Goal: Transaction & Acquisition: Subscribe to service/newsletter

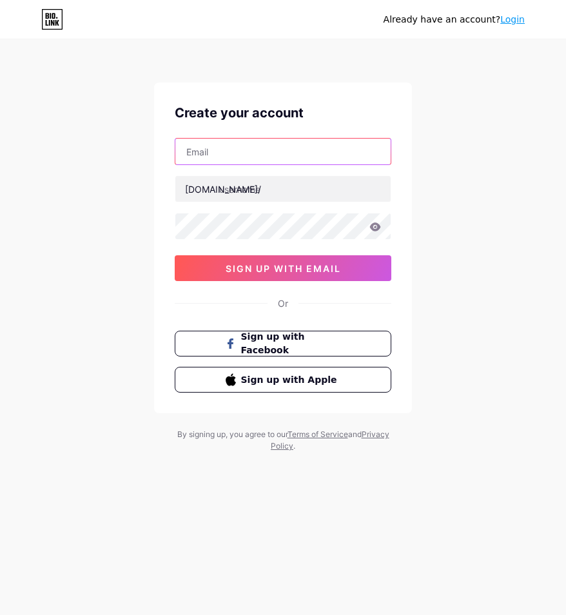
drag, startPoint x: 0, startPoint y: 0, endPoint x: 222, endPoint y: 148, distance: 266.8
click at [222, 148] on input "text" at bounding box center [282, 152] width 215 height 26
type input "[EMAIL_ADDRESS][DOMAIN_NAME]"
drag, startPoint x: 303, startPoint y: 148, endPoint x: 141, endPoint y: 151, distance: 162.4
click at [142, 151] on div "Already have an account? Login Create your account [EMAIL_ADDRESS][DOMAIN_NAME]…" at bounding box center [283, 246] width 566 height 493
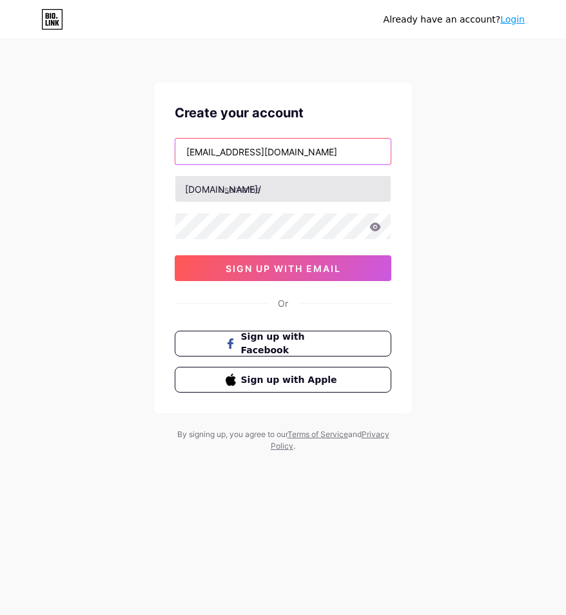
type input "[EMAIL_ADDRESS][DOMAIN_NAME]"
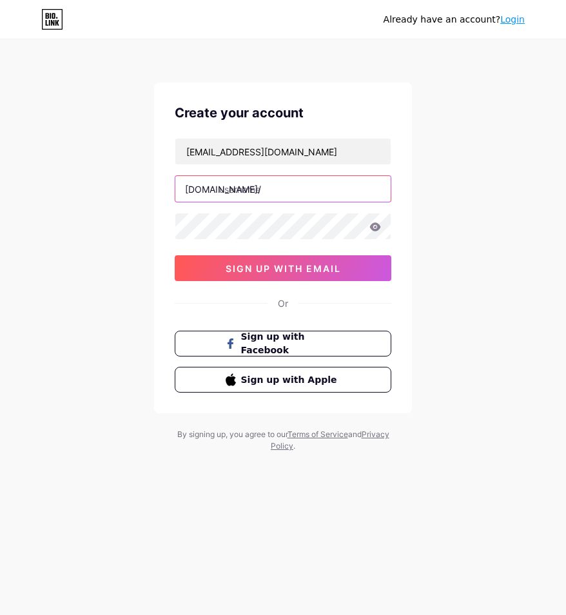
click at [253, 191] on input "text" at bounding box center [282, 189] width 215 height 26
click at [235, 198] on input "text" at bounding box center [282, 189] width 215 height 26
click at [238, 195] on input "text" at bounding box center [282, 189] width 215 height 26
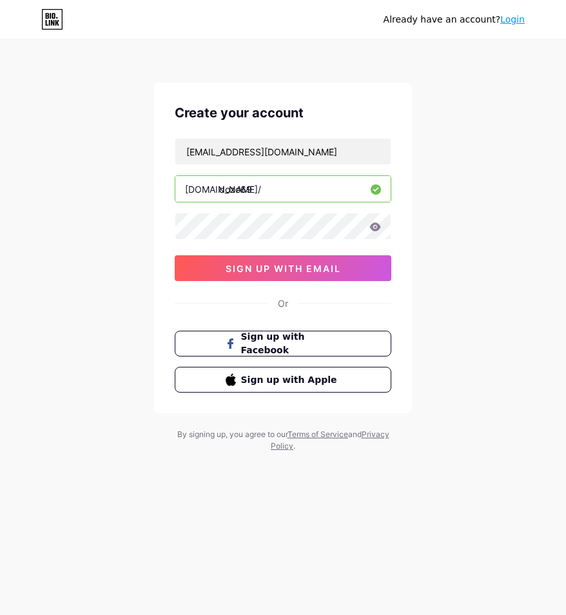
type input "dozo69"
click at [204, 213] on div "[EMAIL_ADDRESS][DOMAIN_NAME] [DOMAIN_NAME]/ dozo69 0cAFcWeA6Dl4FSpE2-kUsBbh20ud…" at bounding box center [283, 209] width 216 height 143
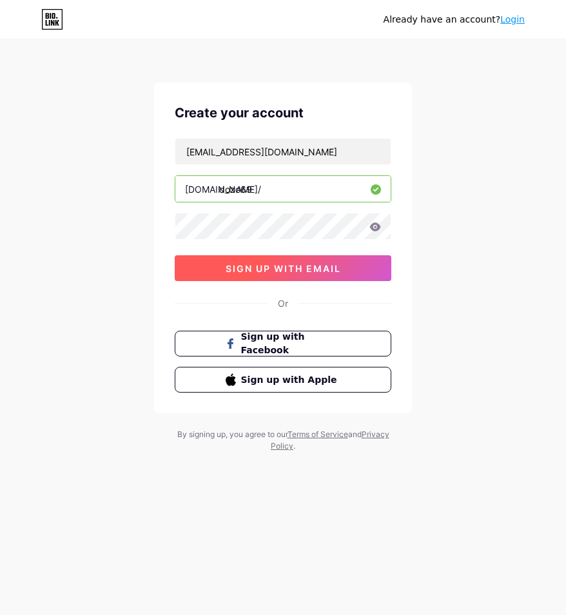
click at [252, 268] on span "sign up with email" at bounding box center [283, 268] width 115 height 11
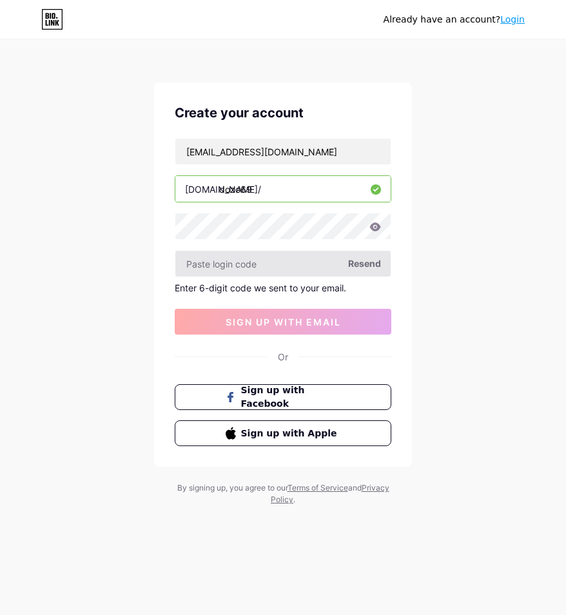
drag, startPoint x: 220, startPoint y: 283, endPoint x: 222, endPoint y: 275, distance: 8.1
click at [220, 283] on div "Enter 6-digit code we sent to your email." at bounding box center [283, 287] width 216 height 11
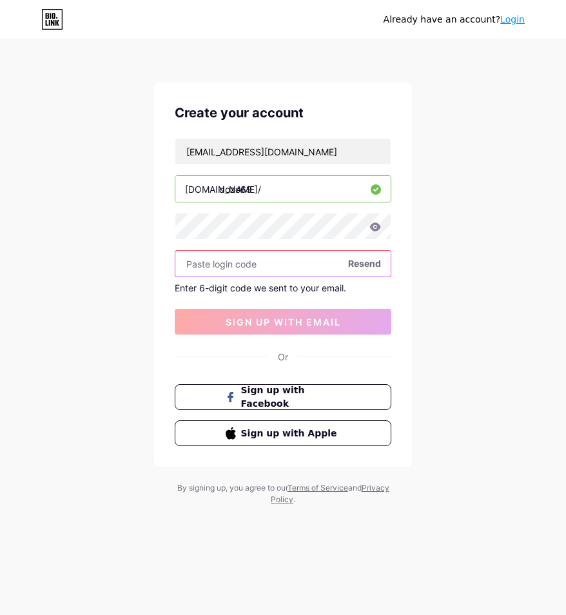
click at [225, 267] on input "text" at bounding box center [282, 264] width 215 height 26
paste input "566660"
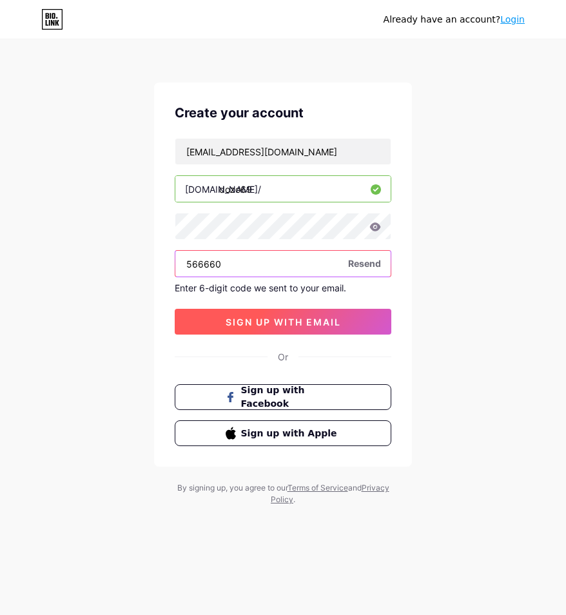
type input "566660"
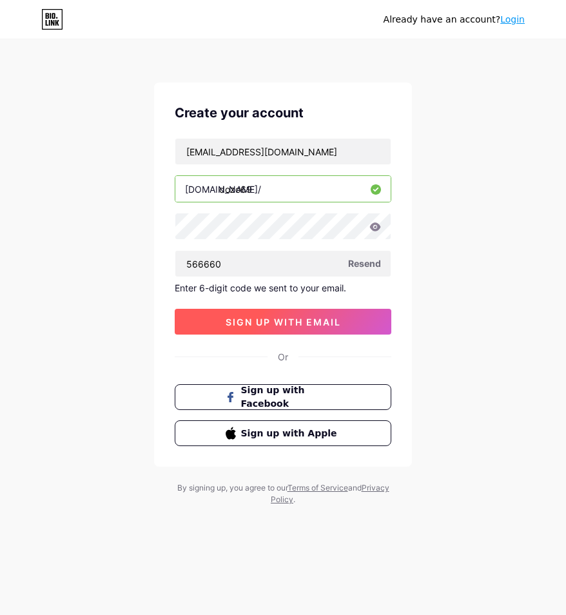
click at [264, 323] on span "sign up with email" at bounding box center [283, 321] width 115 height 11
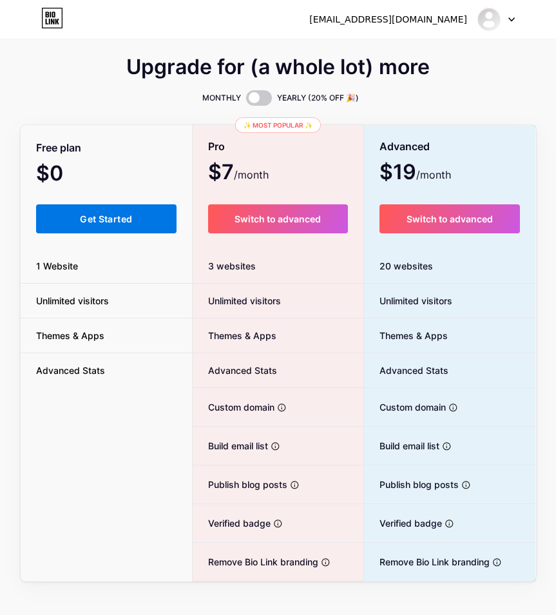
click at [102, 217] on span "Get Started" at bounding box center [106, 218] width 52 height 11
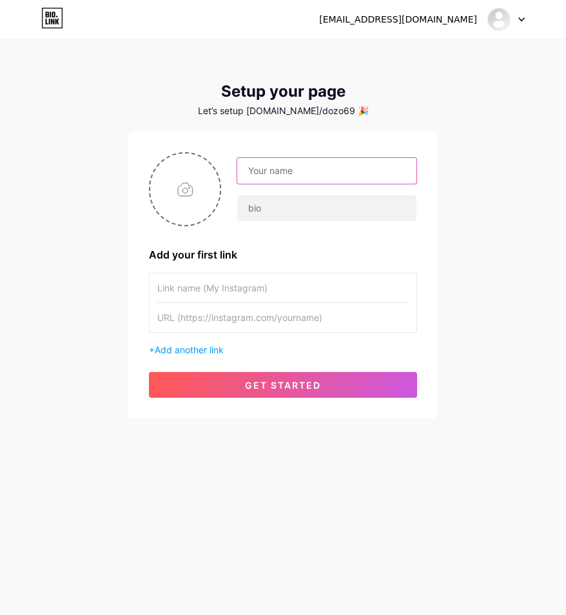
click at [265, 173] on input "text" at bounding box center [326, 171] width 179 height 26
click at [268, 177] on input "text" at bounding box center [326, 171] width 179 height 26
type input "[EMAIL_ADDRESS][DOMAIN_NAME]"
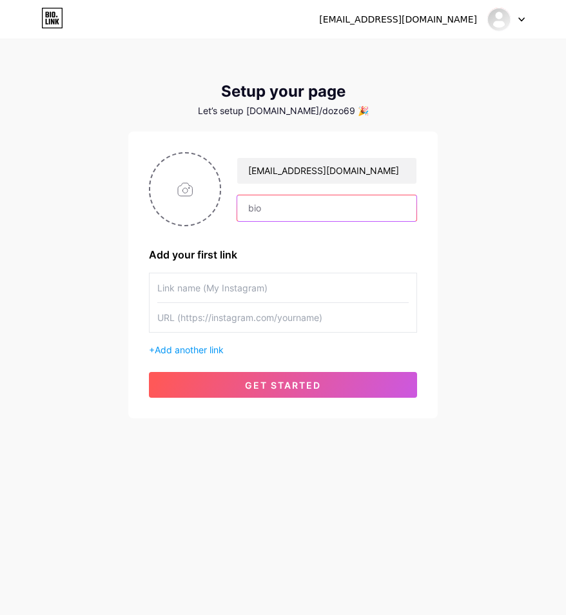
click at [278, 198] on input "text" at bounding box center [326, 208] width 179 height 26
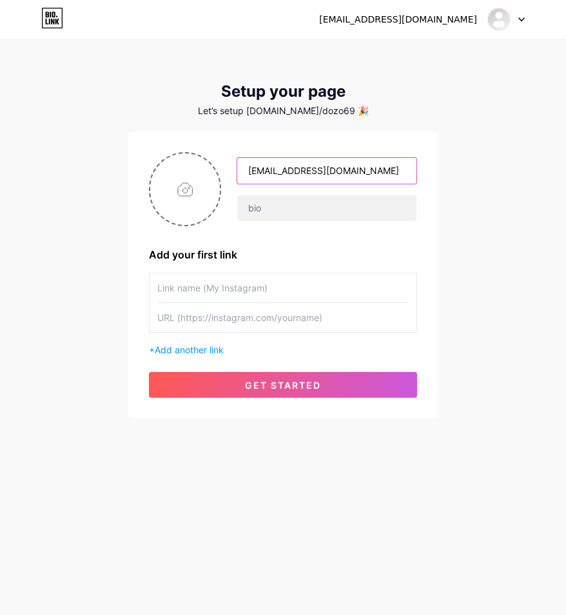
click at [283, 175] on input "[EMAIL_ADDRESS][DOMAIN_NAME]" at bounding box center [326, 171] width 179 height 26
type input "ิ"
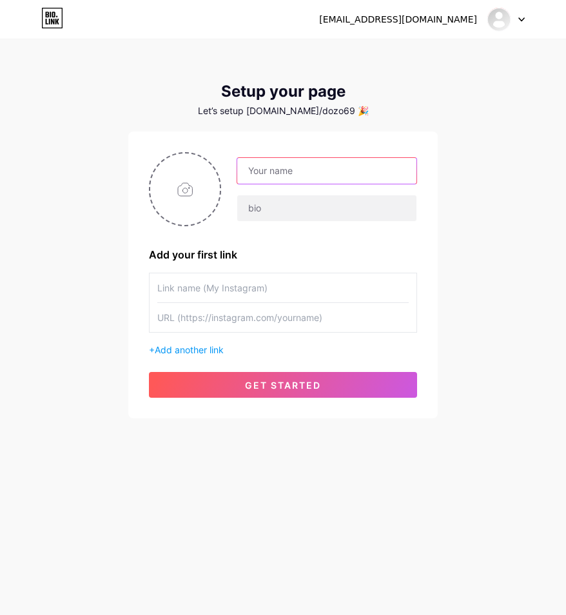
type input "B"
type input "[DOMAIN_NAME]"
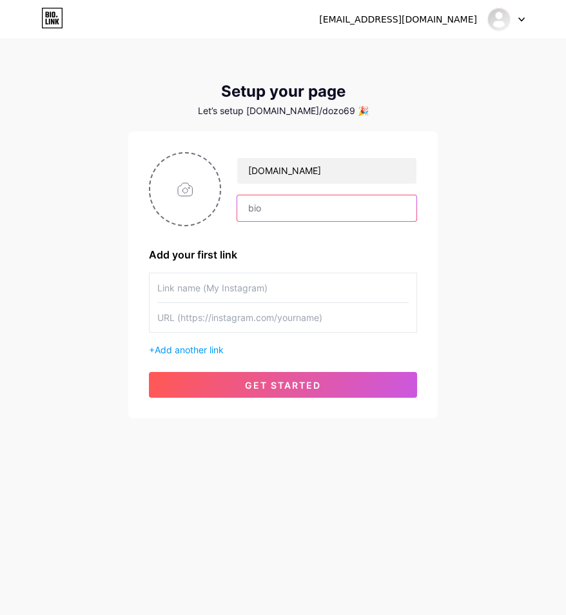
click at [288, 217] on input "text" at bounding box center [326, 208] width 179 height 26
type input "dozo69"
click at [255, 302] on input "text" at bounding box center [282, 287] width 251 height 29
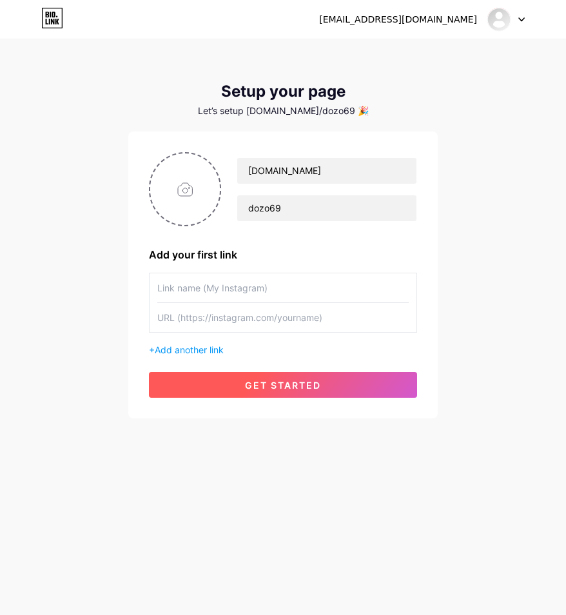
click at [258, 385] on span "get started" at bounding box center [283, 384] width 76 height 11
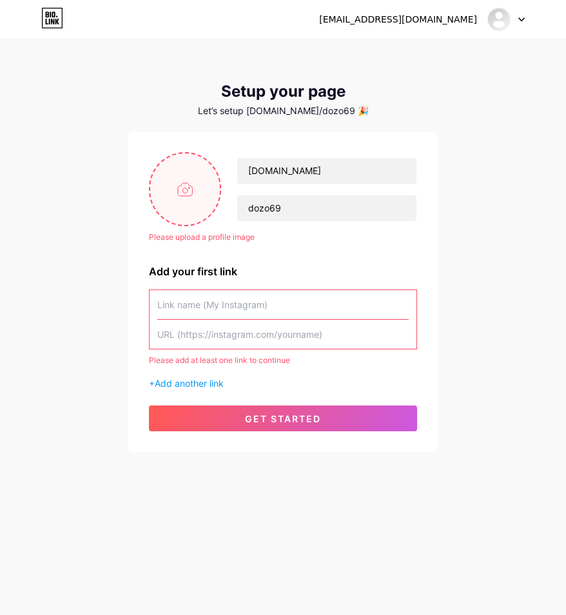
click at [183, 186] on input "file" at bounding box center [185, 189] width 70 height 72
click at [229, 305] on input "text" at bounding box center [282, 304] width 251 height 29
click at [225, 332] on input "text" at bounding box center [282, 334] width 251 height 29
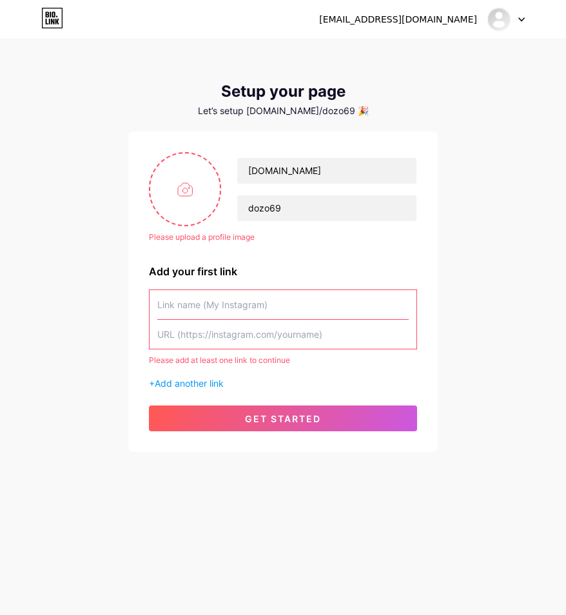
click at [225, 332] on input "text" at bounding box center [282, 334] width 251 height 29
